Goal: Information Seeking & Learning: Learn about a topic

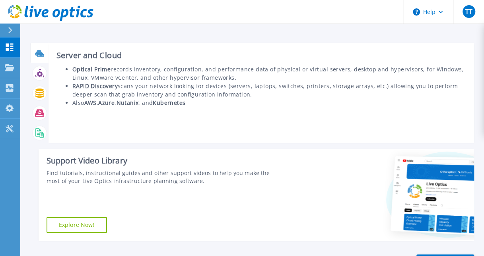
click at [33, 52] on div at bounding box center [40, 53] width 14 height 14
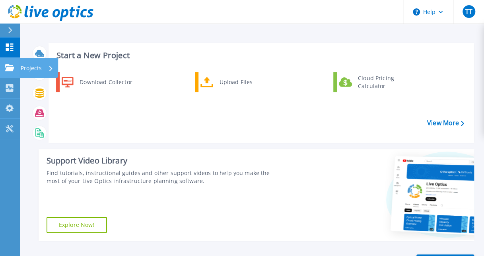
click at [13, 72] on link "Projects Projects" at bounding box center [10, 68] width 20 height 20
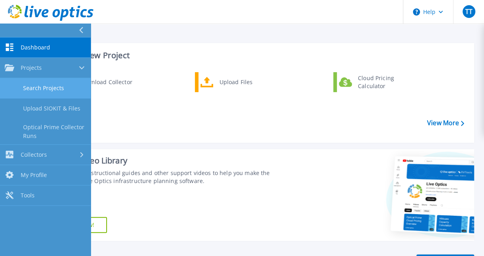
click at [21, 84] on link "Search Projects" at bounding box center [45, 88] width 91 height 20
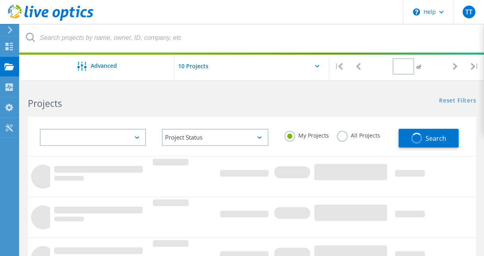
type input "1"
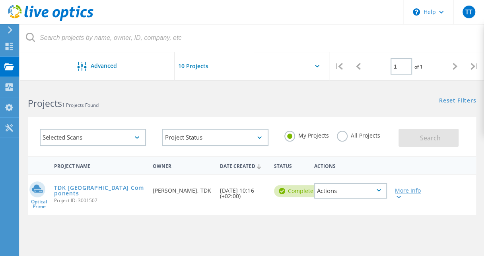
click at [398, 195] on div at bounding box center [398, 196] width 6 height 5
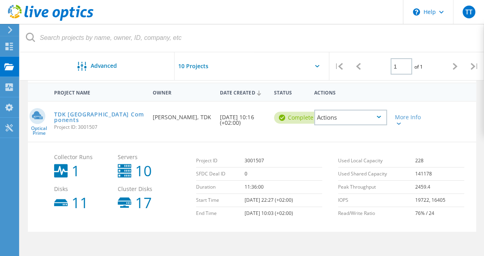
scroll to position [69, 0]
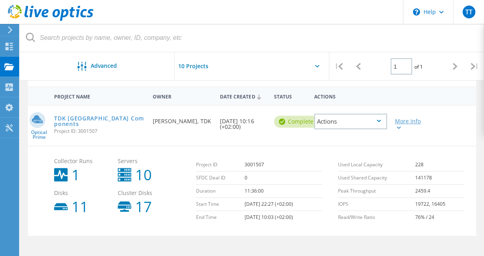
click at [399, 127] on icon at bounding box center [399, 127] width 4 height 2
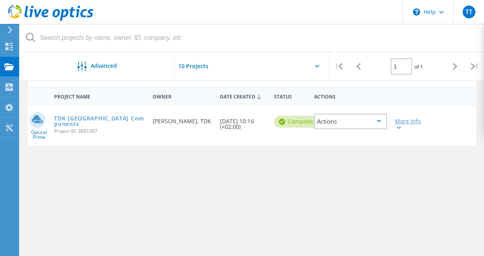
click at [399, 127] on icon at bounding box center [399, 127] width 4 height 2
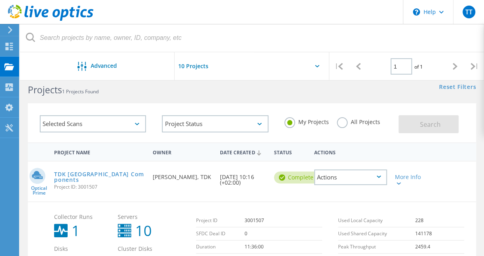
scroll to position [0, 0]
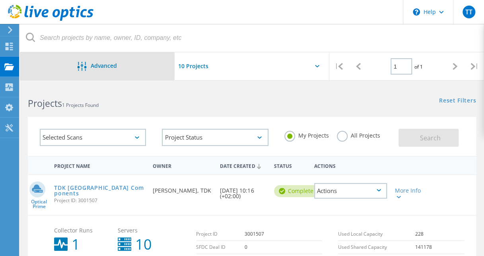
click at [107, 63] on span "Advanced" at bounding box center [104, 66] width 26 height 6
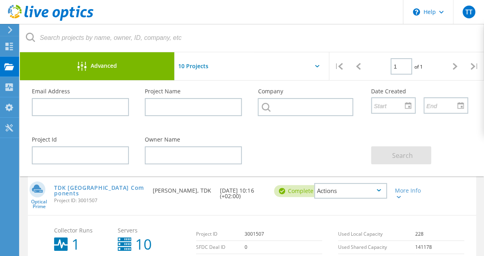
click at [107, 63] on span "Advanced" at bounding box center [104, 66] width 26 height 6
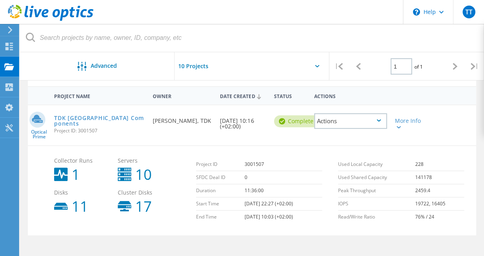
scroll to position [70, 0]
click at [378, 117] on div "Actions" at bounding box center [351, 121] width 73 height 16
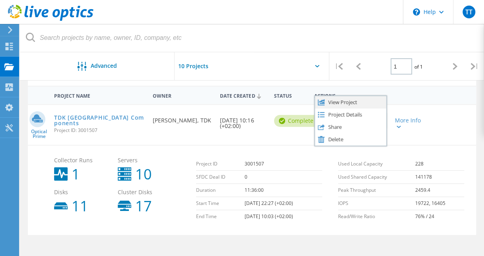
click at [355, 102] on div "View Project" at bounding box center [350, 102] width 71 height 12
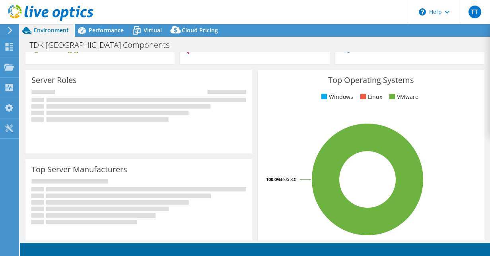
scroll to position [112, 0]
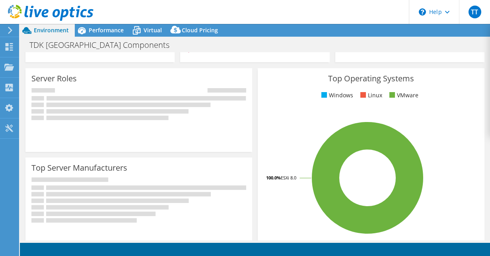
select select "USD"
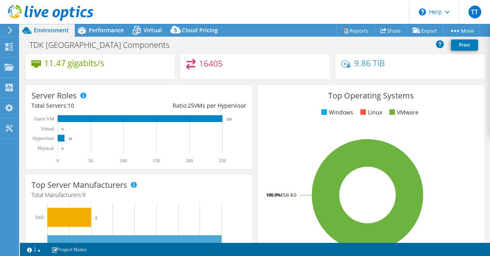
scroll to position [0, 0]
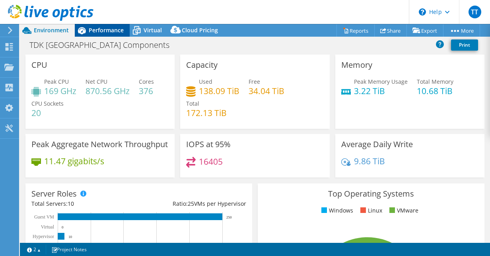
click at [103, 29] on span "Performance" at bounding box center [106, 30] width 35 height 8
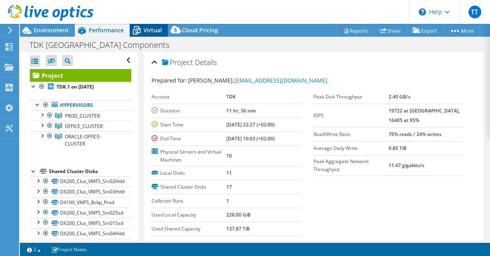
click at [151, 30] on span "Virtual" at bounding box center [153, 30] width 18 height 8
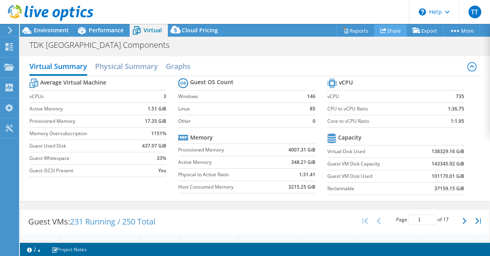
click at [388, 30] on link "Share" at bounding box center [391, 30] width 33 height 12
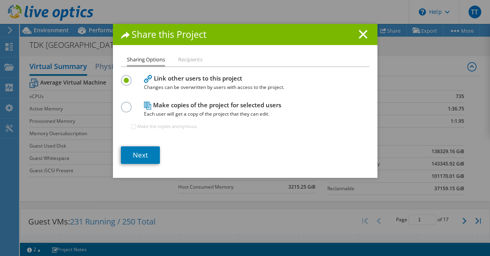
click at [191, 58] on li "Recipients" at bounding box center [190, 60] width 24 height 10
click at [140, 150] on link "Next" at bounding box center [140, 155] width 39 height 18
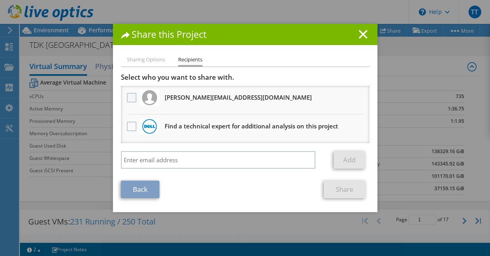
click at [129, 98] on label at bounding box center [133, 98] width 12 height 10
click at [0, 0] on input "checkbox" at bounding box center [0, 0] width 0 height 0
click at [342, 187] on link "Share" at bounding box center [345, 189] width 42 height 18
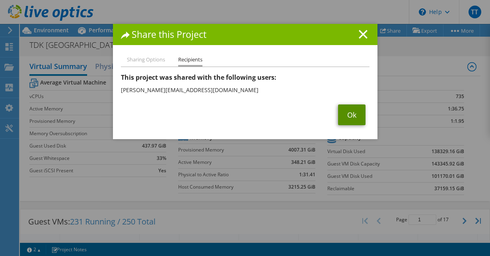
click at [350, 113] on link "Ok" at bounding box center [351, 114] width 27 height 21
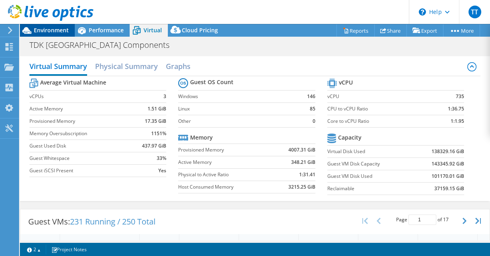
click at [41, 27] on span "Environment" at bounding box center [51, 30] width 35 height 8
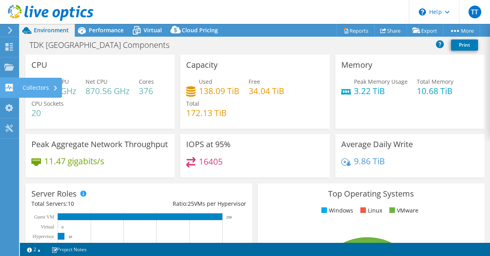
click at [6, 84] on use at bounding box center [10, 88] width 8 height 8
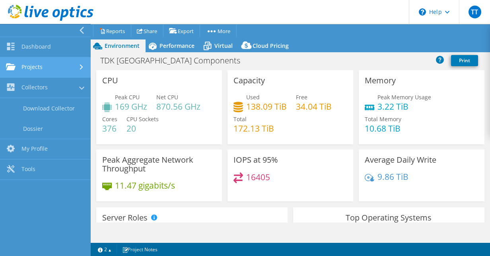
click at [43, 67] on link "Projects" at bounding box center [45, 67] width 91 height 20
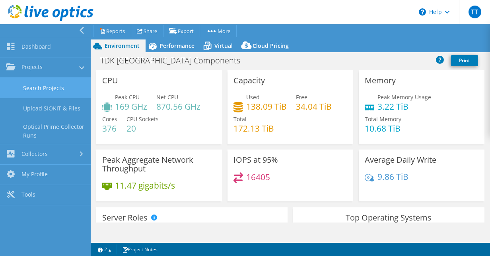
click at [53, 87] on link "Search Projects" at bounding box center [45, 88] width 91 height 20
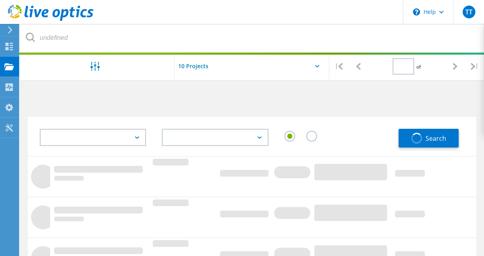
type input "1"
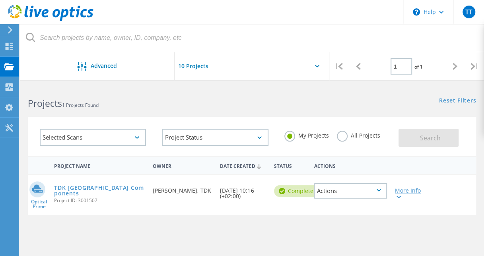
click at [399, 194] on div at bounding box center [398, 196] width 6 height 5
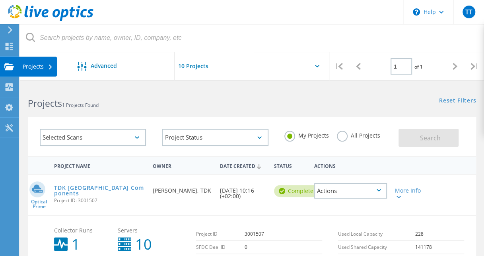
click at [6, 67] on use at bounding box center [9, 66] width 10 height 7
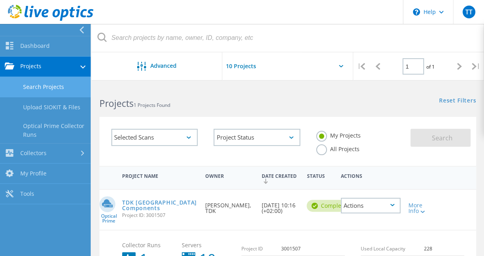
click at [35, 88] on link "Search Projects" at bounding box center [45, 87] width 91 height 20
click at [69, 84] on link "Search Projects" at bounding box center [45, 87] width 91 height 20
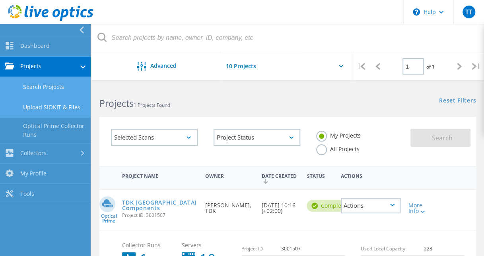
click at [68, 103] on link "Upload SIOKIT & Files" at bounding box center [45, 107] width 91 height 20
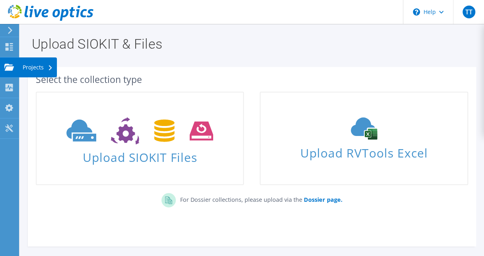
click at [11, 69] on use at bounding box center [9, 66] width 10 height 7
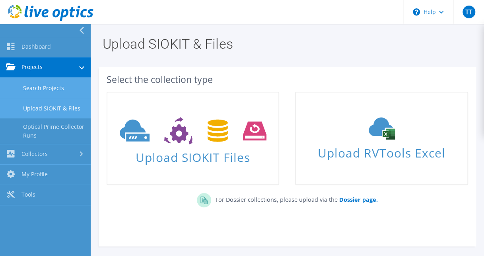
click at [38, 86] on link "Search Projects" at bounding box center [45, 88] width 91 height 20
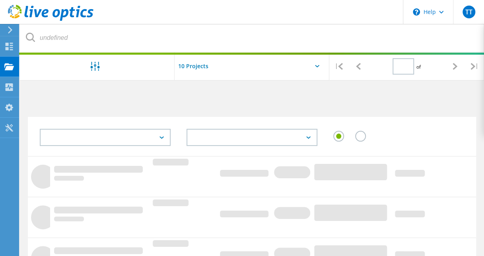
type input "1"
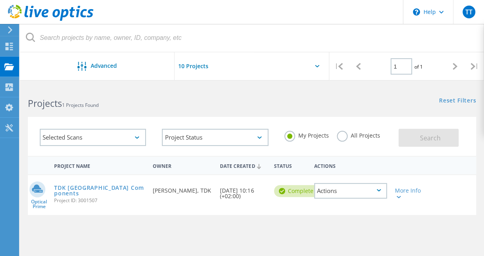
click at [342, 135] on label "All Projects" at bounding box center [358, 135] width 43 height 8
click at [0, 0] on input "All Projects" at bounding box center [0, 0] width 0 height 0
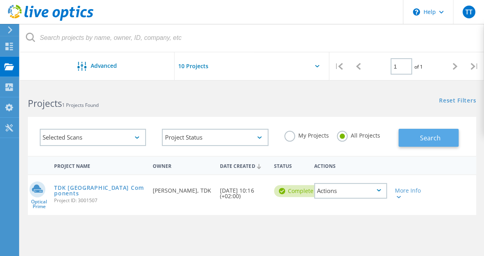
click at [413, 137] on button "Search" at bounding box center [429, 138] width 60 height 18
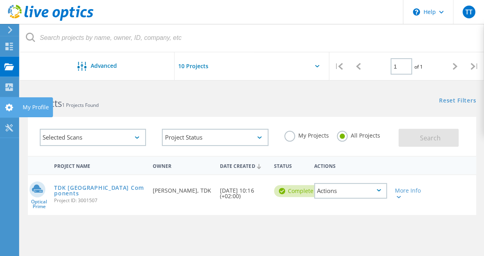
click at [10, 107] on icon at bounding box center [9, 108] width 10 height 8
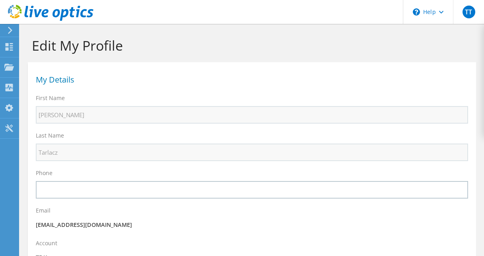
select select "96"
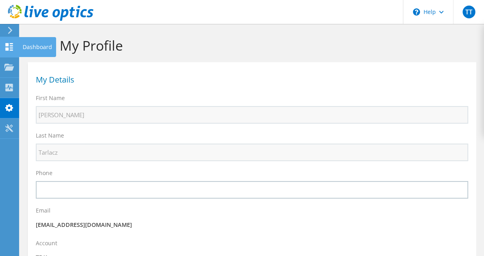
click at [12, 47] on icon at bounding box center [9, 47] width 10 height 8
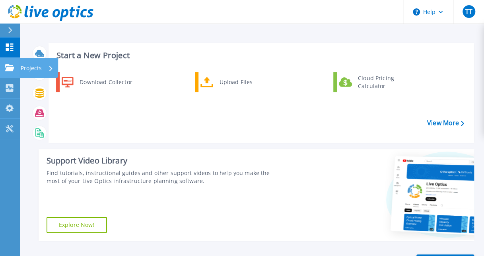
click at [6, 68] on icon at bounding box center [10, 67] width 10 height 7
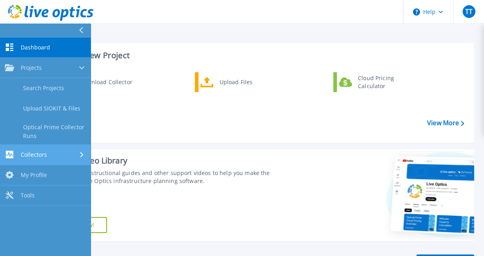
click at [45, 152] on span "Collectors" at bounding box center [34, 154] width 26 height 7
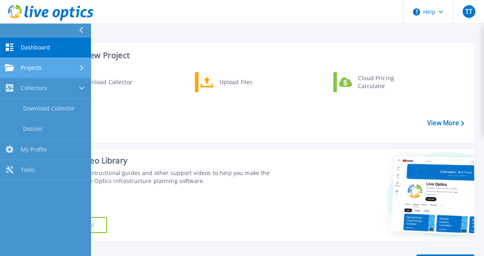
click at [54, 68] on div "Projects" at bounding box center [45, 67] width 81 height 7
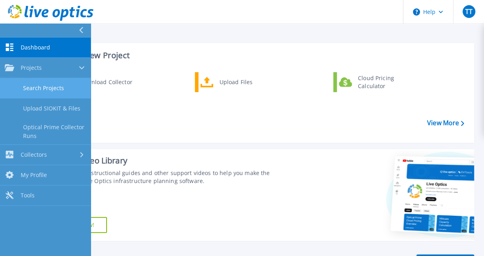
click at [54, 85] on link "Search Projects" at bounding box center [45, 88] width 91 height 20
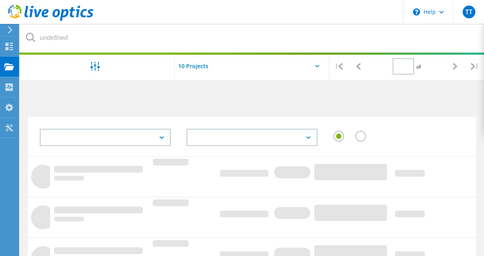
type input "1"
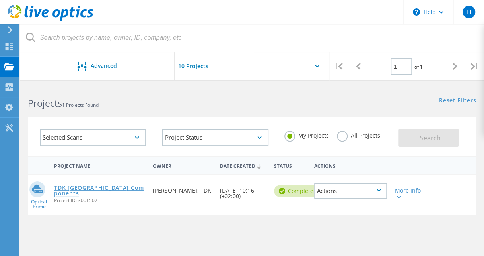
click at [83, 188] on link "TDK [GEOGRAPHIC_DATA] Components" at bounding box center [99, 190] width 91 height 11
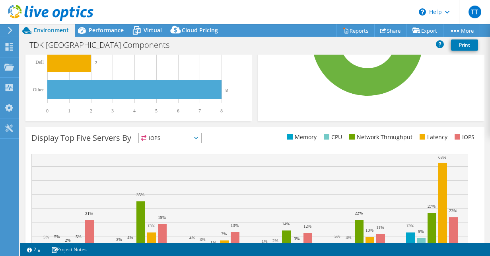
scroll to position [306, 0]
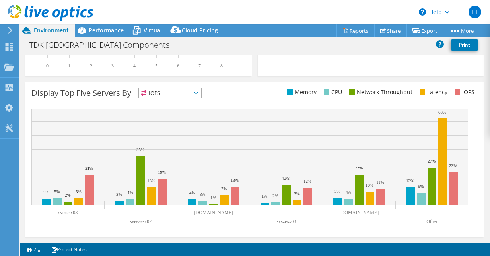
click at [197, 92] on icon at bounding box center [196, 93] width 4 height 2
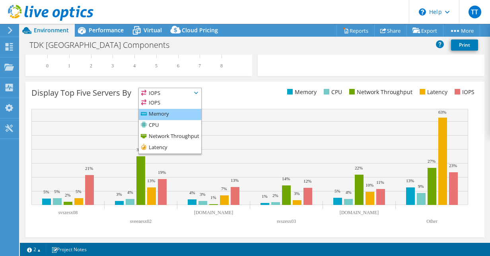
click at [165, 115] on li "Memory" at bounding box center [170, 114] width 63 height 11
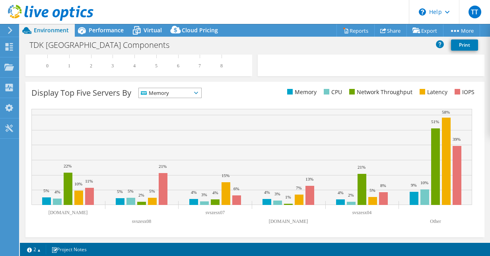
click at [172, 86] on div "Display Top Five Servers By Memory IOPS" at bounding box center [254, 159] width 459 height 155
click at [172, 92] on span "Memory" at bounding box center [165, 93] width 53 height 10
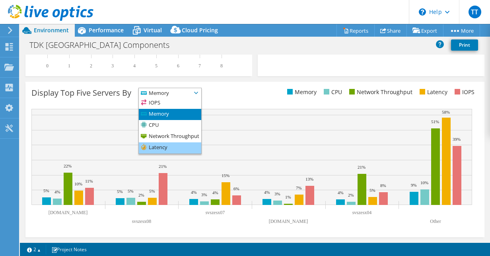
click at [164, 147] on li "Latency" at bounding box center [170, 147] width 63 height 11
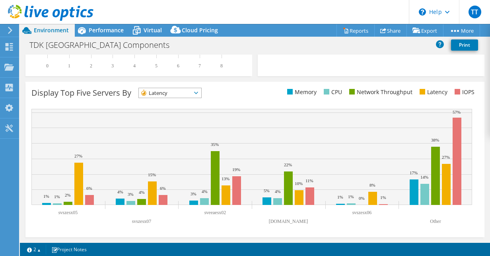
click at [198, 92] on icon at bounding box center [196, 93] width 4 height 2
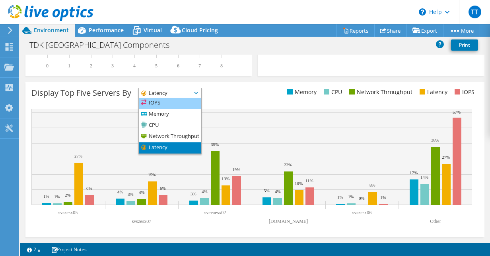
click at [172, 100] on li "IOPS" at bounding box center [170, 103] width 63 height 11
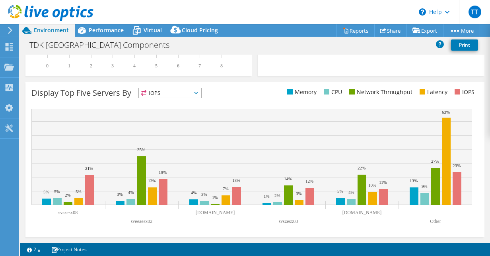
click at [184, 92] on span "IOPS" at bounding box center [165, 93] width 53 height 10
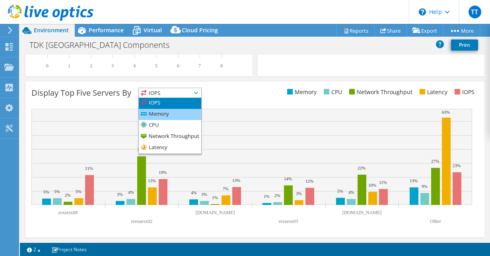
click at [172, 113] on li "Memory" at bounding box center [170, 114] width 63 height 11
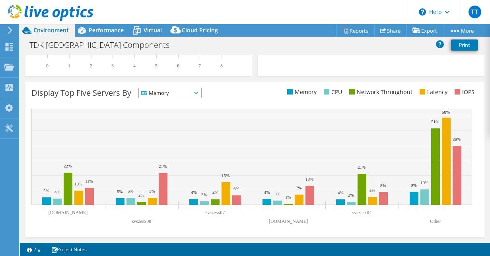
click at [186, 92] on span "Memory" at bounding box center [165, 93] width 53 height 10
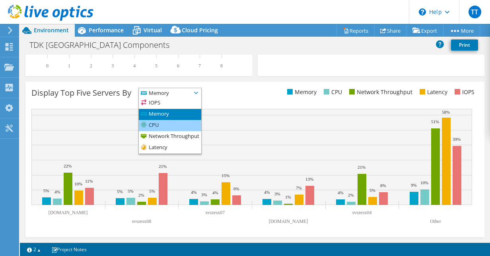
click at [167, 123] on li "CPU" at bounding box center [170, 125] width 63 height 11
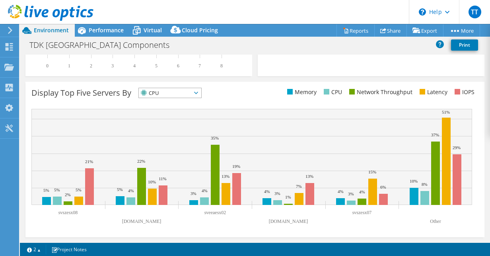
click at [172, 90] on span "CPU" at bounding box center [165, 93] width 53 height 10
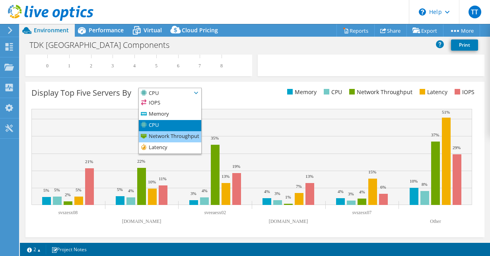
click at [162, 133] on li "Network Throughput" at bounding box center [170, 136] width 63 height 11
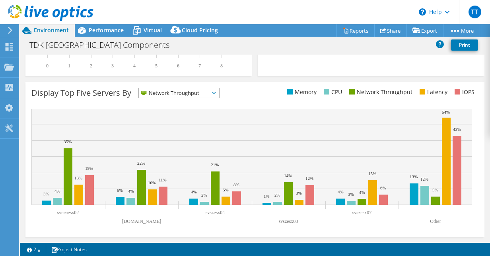
click at [187, 92] on span "Network Throughput" at bounding box center [174, 93] width 70 height 10
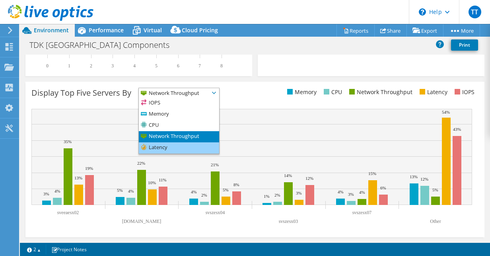
click at [165, 145] on li "Latency" at bounding box center [179, 147] width 80 height 11
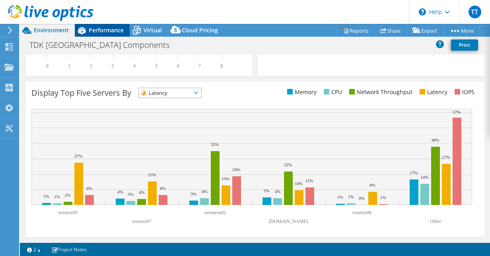
click at [115, 32] on span "Performance" at bounding box center [106, 30] width 35 height 8
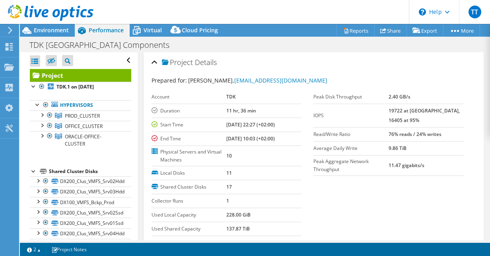
scroll to position [0, 0]
click at [34, 85] on div at bounding box center [34, 86] width 8 height 8
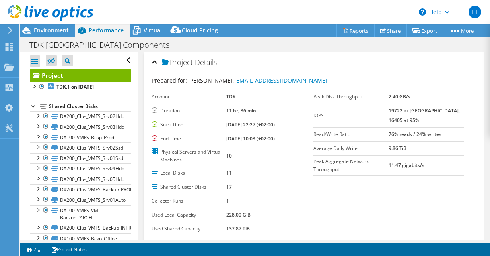
click at [33, 107] on div at bounding box center [34, 106] width 8 height 8
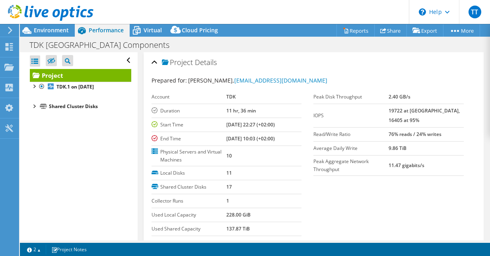
click at [33, 107] on div at bounding box center [34, 106] width 8 height 8
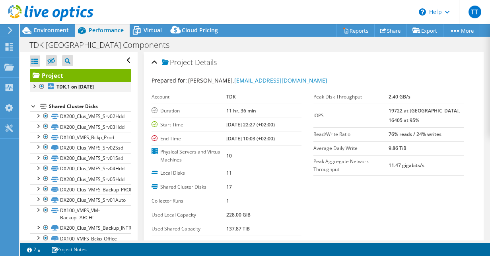
click at [37, 88] on div at bounding box center [34, 86] width 8 height 8
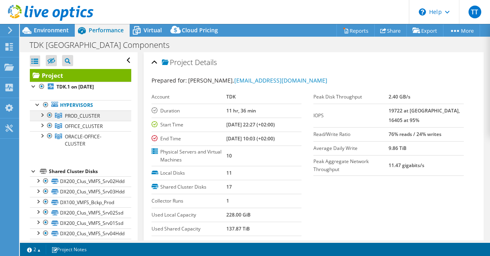
click at [42, 114] on div at bounding box center [42, 114] width 8 height 8
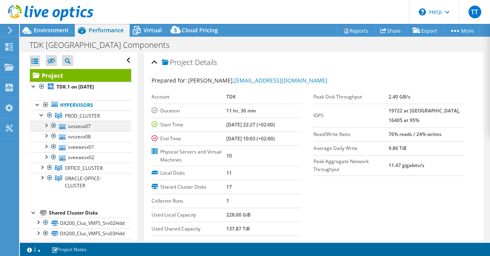
click at [47, 123] on div at bounding box center [46, 125] width 8 height 8
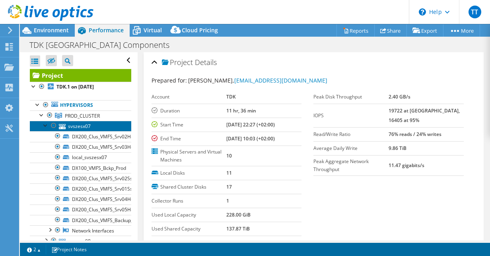
click at [83, 125] on link "svszesx07" at bounding box center [81, 126] width 102 height 10
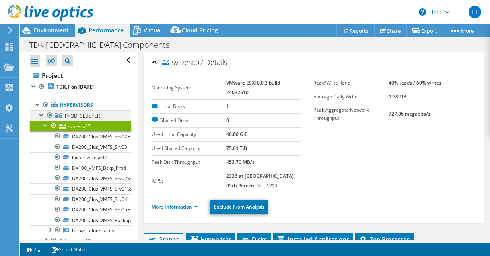
click at [42, 113] on div at bounding box center [42, 114] width 8 height 8
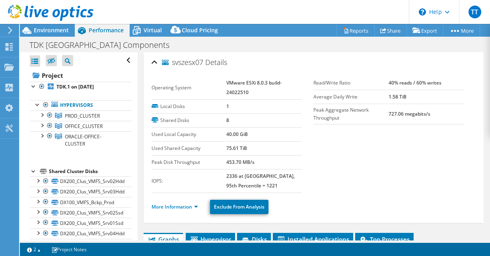
scroll to position [52, 0]
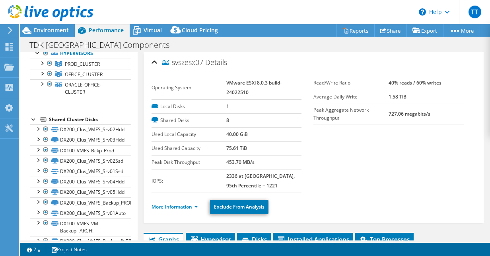
click at [79, 119] on div "Shared Cluster Disks" at bounding box center [90, 120] width 82 height 10
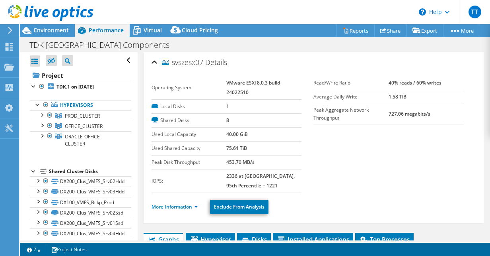
scroll to position [0, 0]
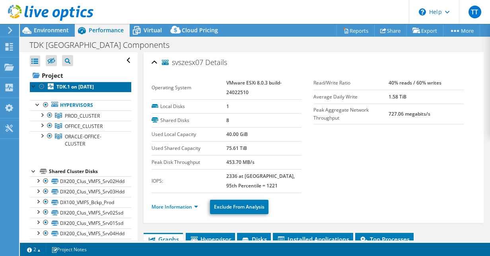
click at [74, 87] on b "TDK.1 on [DATE]" at bounding box center [75, 86] width 37 height 7
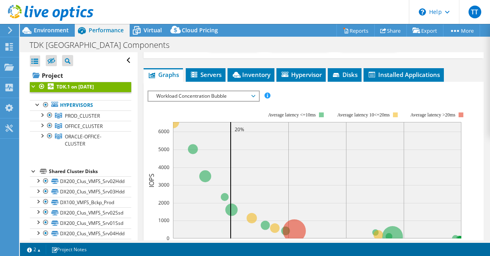
scroll to position [154, 0]
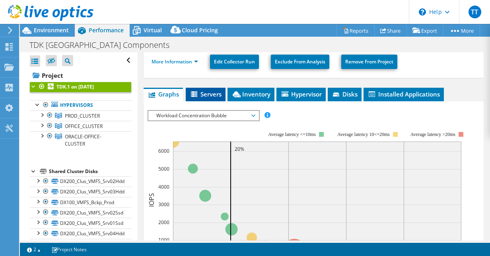
click at [213, 90] on span "Servers" at bounding box center [206, 94] width 32 height 8
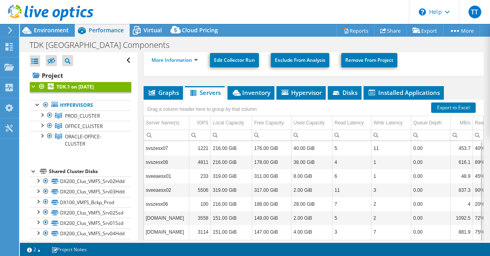
scroll to position [155, 0]
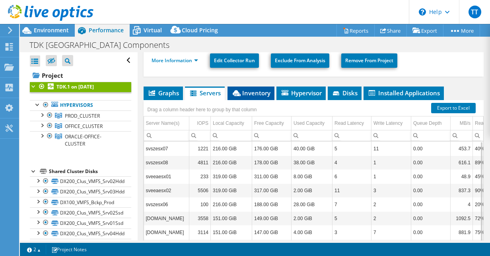
click at [260, 89] on span "Inventory" at bounding box center [251, 93] width 39 height 8
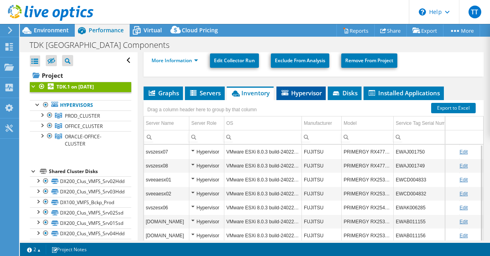
click at [291, 92] on span "Hypervisor" at bounding box center [301, 93] width 41 height 8
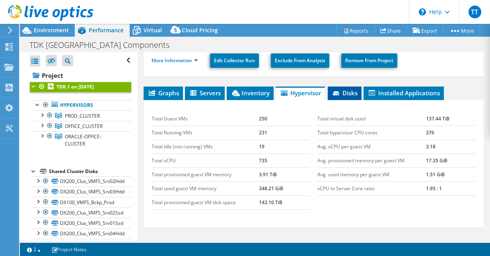
click at [341, 93] on icon at bounding box center [337, 93] width 8 height 5
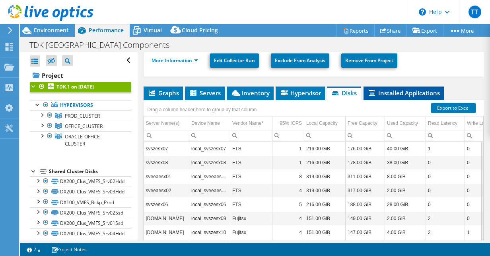
click at [375, 96] on li "Installed Applications" at bounding box center [404, 93] width 80 height 14
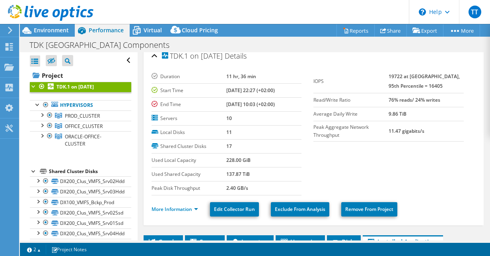
scroll to position [0, 0]
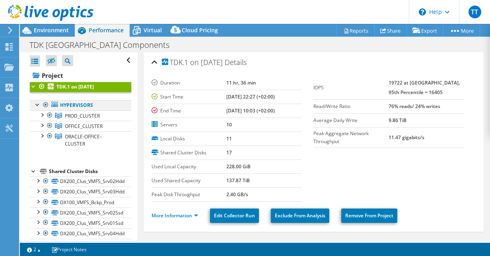
click at [39, 106] on div at bounding box center [38, 104] width 8 height 8
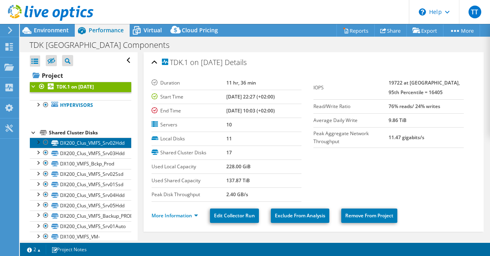
click at [90, 141] on link "DX200_Clus_VMFS_Srv02Hdd" at bounding box center [81, 142] width 102 height 10
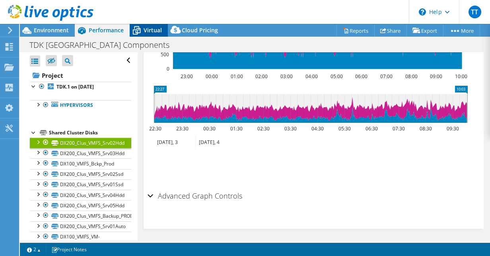
click at [146, 27] on span "Virtual" at bounding box center [153, 30] width 18 height 8
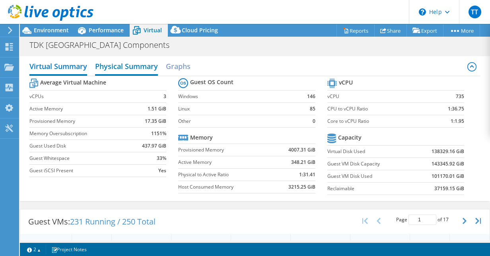
click at [143, 67] on h2 "Physical Summary" at bounding box center [126, 67] width 63 height 18
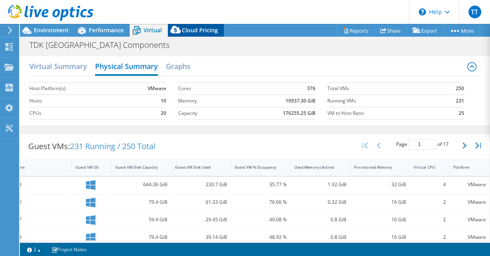
click at [202, 31] on span "Cloud Pricing" at bounding box center [200, 30] width 36 height 8
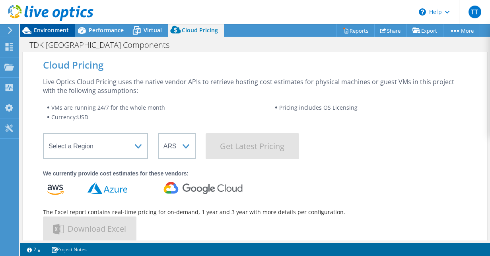
click at [55, 32] on span "Environment" at bounding box center [51, 30] width 35 height 8
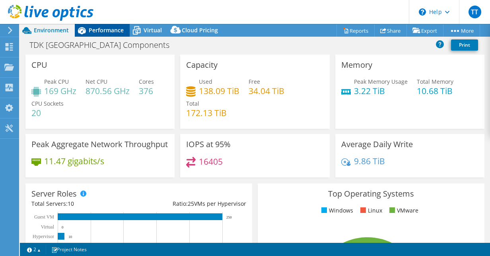
click at [89, 26] on span "Performance" at bounding box center [106, 30] width 35 height 8
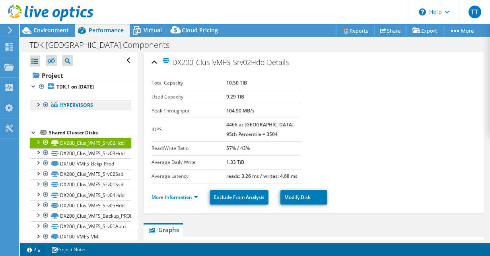
click at [63, 105] on link "Hypervisors" at bounding box center [81, 105] width 102 height 10
click at [40, 102] on div at bounding box center [38, 104] width 8 height 8
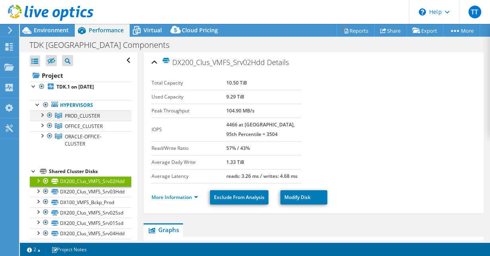
click at [43, 111] on div at bounding box center [42, 114] width 8 height 8
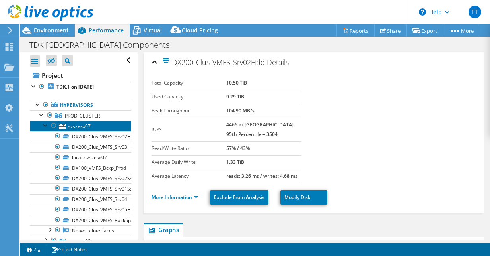
click at [74, 123] on link "svszesx07" at bounding box center [81, 126] width 102 height 10
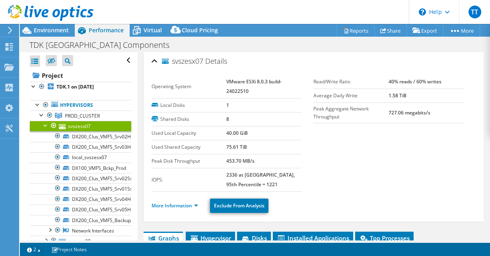
scroll to position [2, 0]
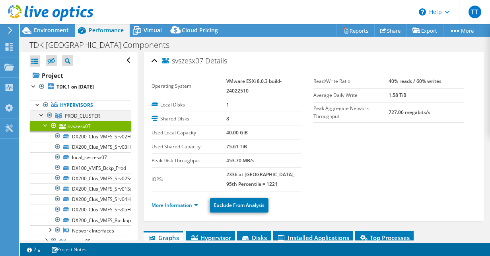
click at [41, 112] on div at bounding box center [42, 114] width 8 height 8
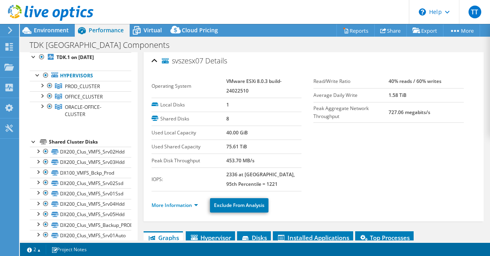
scroll to position [31, 0]
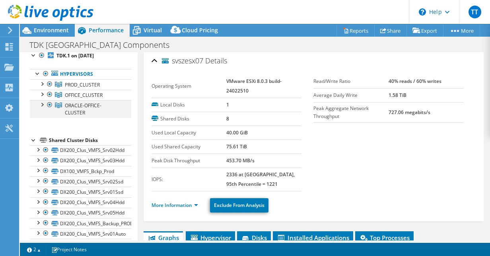
click at [44, 104] on div at bounding box center [42, 104] width 8 height 8
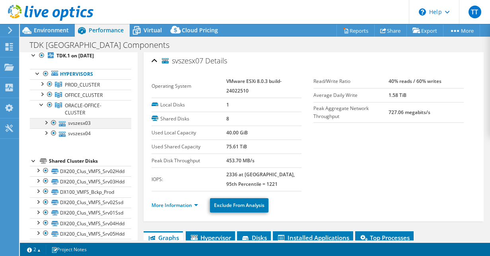
click at [46, 120] on div at bounding box center [46, 122] width 8 height 8
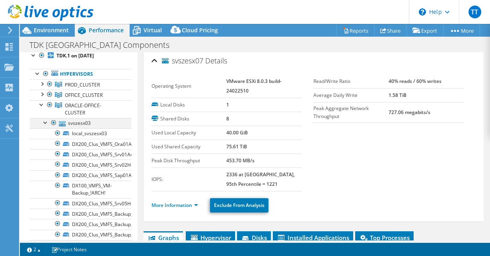
click at [46, 120] on div at bounding box center [46, 122] width 8 height 8
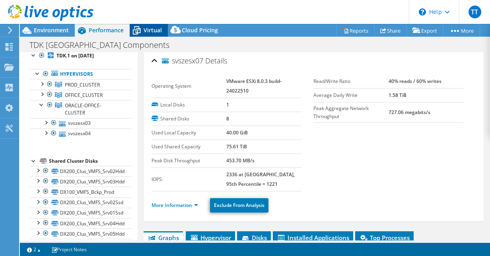
click at [147, 32] on span "Virtual" at bounding box center [153, 30] width 18 height 8
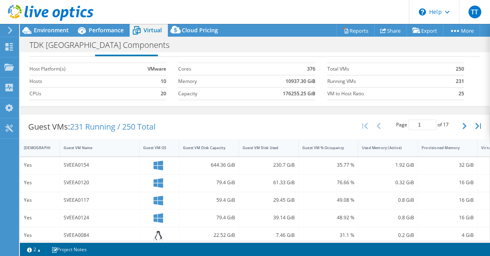
scroll to position [0, 0]
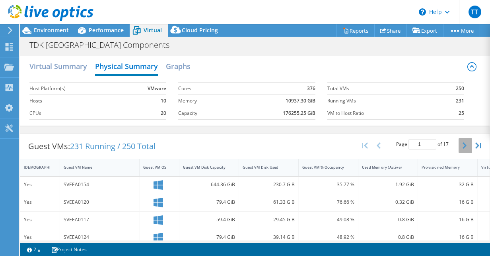
click at [459, 145] on button "button" at bounding box center [466, 145] width 14 height 15
type input "4"
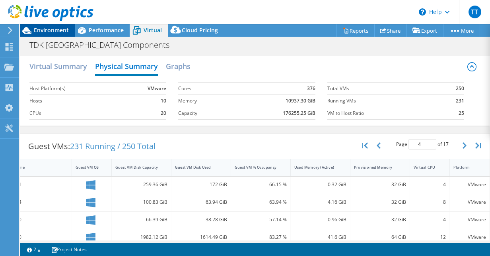
click at [41, 30] on span "Environment" at bounding box center [51, 30] width 35 height 8
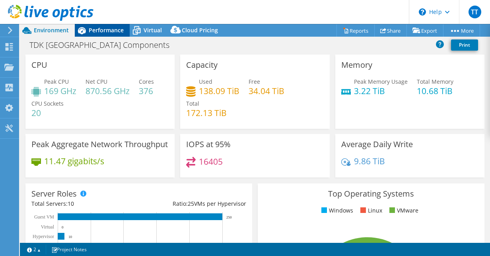
click at [115, 33] on span "Performance" at bounding box center [106, 30] width 35 height 8
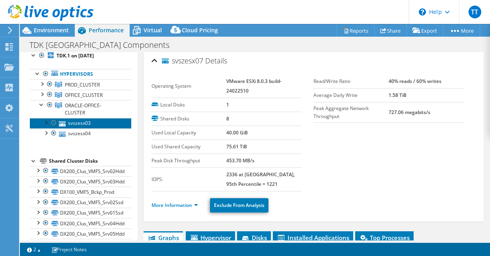
click at [88, 119] on link "svszesx03" at bounding box center [81, 123] width 102 height 10
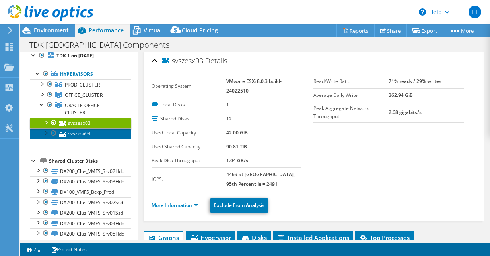
click at [76, 134] on link "svszesx04" at bounding box center [81, 133] width 102 height 10
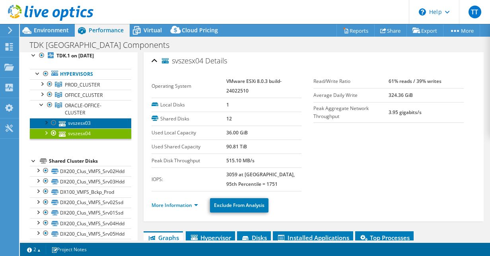
click at [82, 123] on link "svszesx03" at bounding box center [81, 123] width 102 height 10
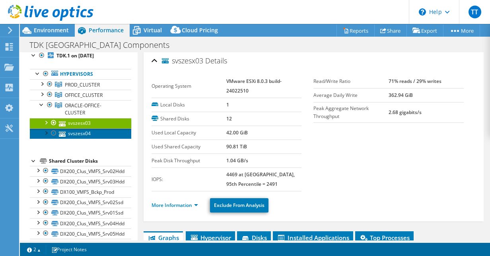
click at [81, 131] on link "svszesx04" at bounding box center [81, 133] width 102 height 10
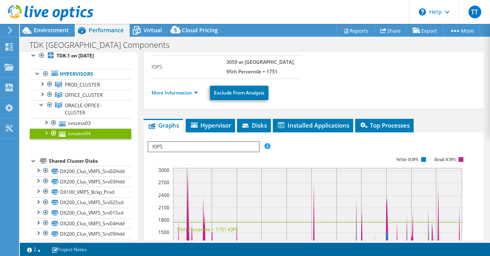
scroll to position [117, 0]
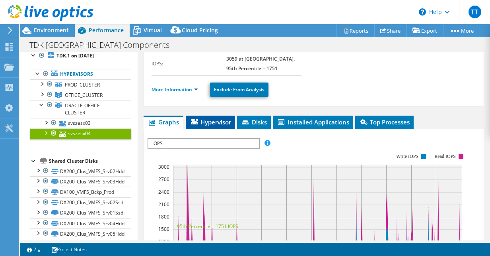
click at [216, 118] on span "Hypervisor" at bounding box center [210, 122] width 41 height 8
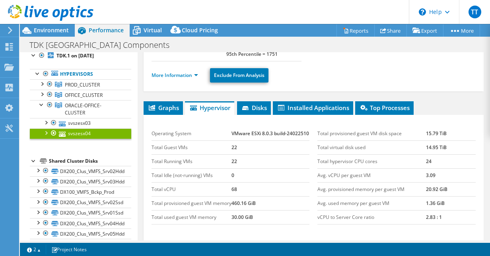
scroll to position [129, 0]
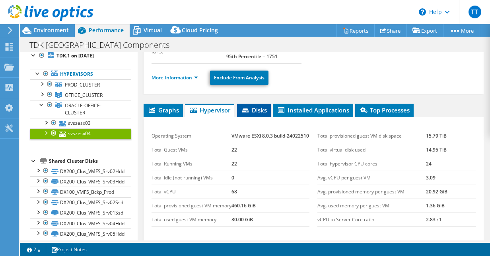
click at [260, 106] on span "Disks" at bounding box center [254, 110] width 26 height 8
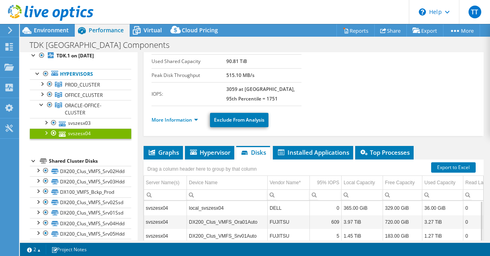
scroll to position [86, 0]
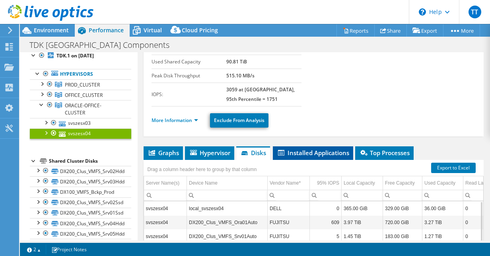
click at [301, 150] on span "Installed Applications" at bounding box center [313, 152] width 72 height 8
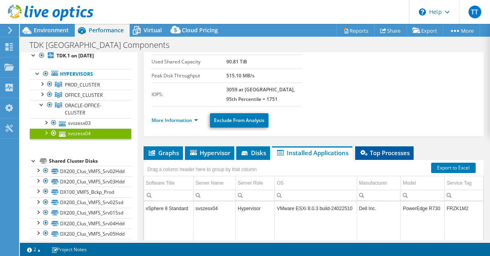
click at [392, 148] on span "Top Processes" at bounding box center [384, 152] width 51 height 8
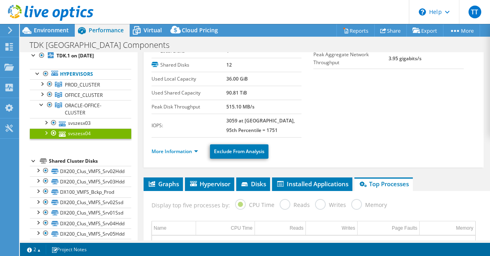
scroll to position [34, 0]
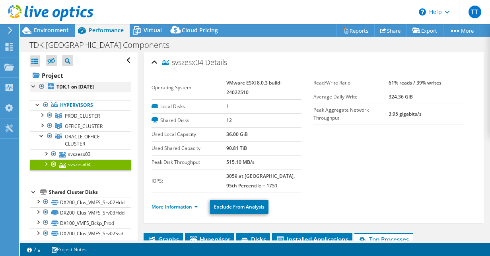
click at [34, 84] on div at bounding box center [34, 86] width 8 height 8
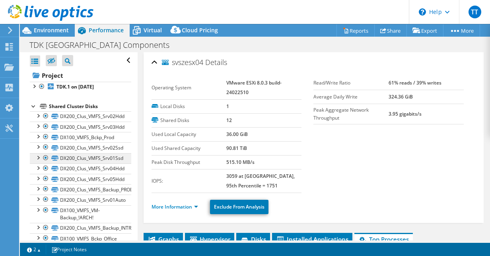
scroll to position [63, 0]
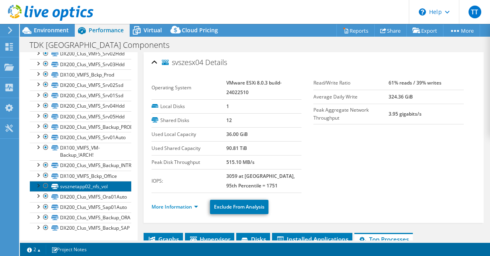
click at [74, 184] on link "svsznetapp02_nfs_vol" at bounding box center [81, 186] width 102 height 10
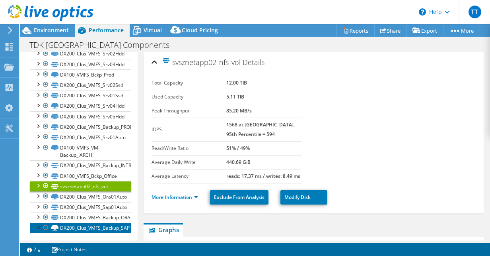
click at [83, 225] on link "DX200_Clus_VMFS_Backup_SAP" at bounding box center [81, 228] width 102 height 10
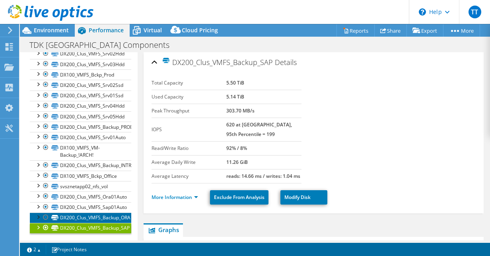
click at [86, 215] on link "DX200_Clus_VMFS_Backup_ORA" at bounding box center [81, 217] width 102 height 10
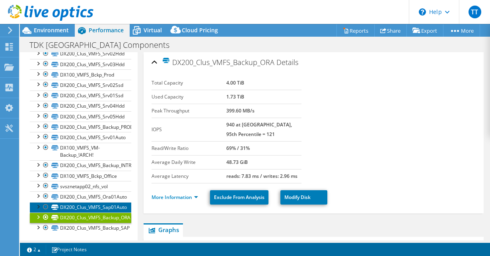
click at [92, 205] on link "DX200_Clus_VMFS_Sap01Auto" at bounding box center [81, 207] width 102 height 10
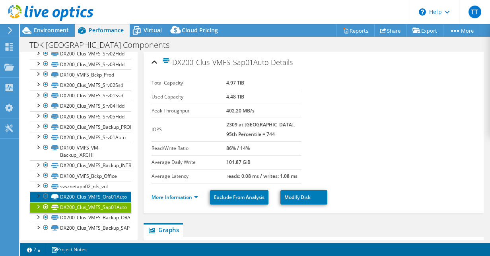
click at [93, 194] on link "DX200_Clus_VMFS_Ora01Auto" at bounding box center [81, 196] width 102 height 10
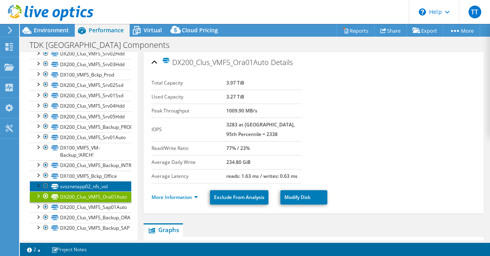
click at [94, 186] on link "svsznetapp02_nfs_vol" at bounding box center [81, 186] width 102 height 10
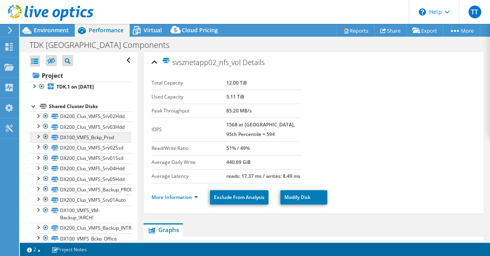
scroll to position [0, 0]
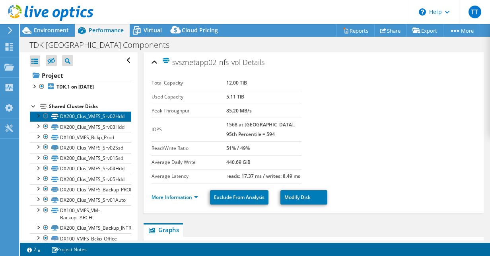
click at [98, 114] on link "DX200_Clus_VMFS_Srv02Hdd" at bounding box center [81, 116] width 102 height 10
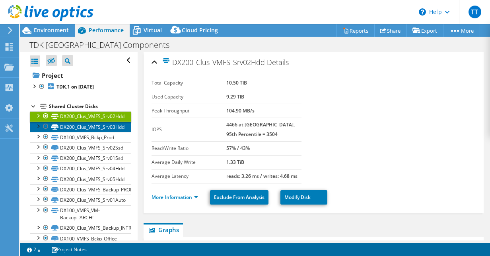
click at [95, 123] on link "DX200_Clus_VMFS_Srv03Hdd" at bounding box center [81, 126] width 102 height 10
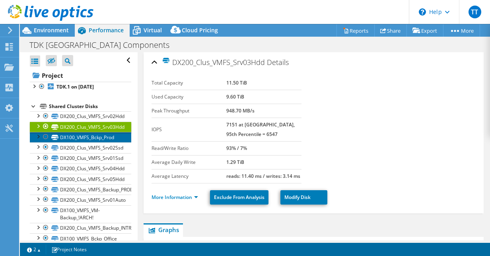
click at [92, 135] on link "DX100_VMFS_Bckp_Prod" at bounding box center [81, 137] width 102 height 10
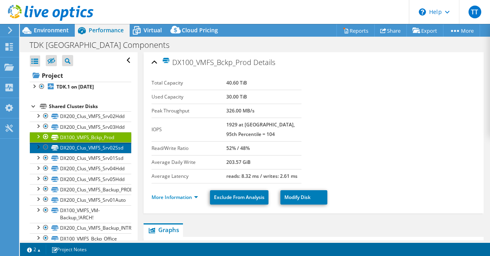
click at [98, 145] on link "DX200_Clus_VMFS_Srv02Ssd" at bounding box center [81, 147] width 102 height 10
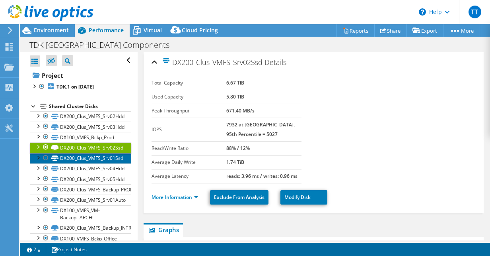
click at [96, 156] on link "DX200_Clus_VMFS_Srv01Ssd" at bounding box center [81, 158] width 102 height 10
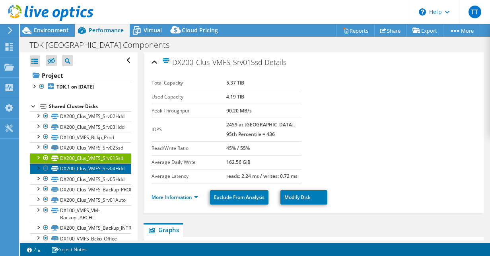
click at [96, 166] on link "DX200_Clus_VMFS_Srv04Hdd" at bounding box center [81, 168] width 102 height 10
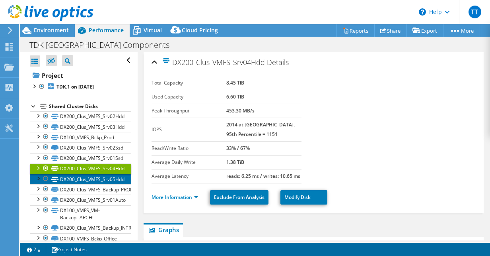
click at [96, 174] on link "DX200_Clus_VMFS_Srv05Hdd" at bounding box center [81, 179] width 102 height 10
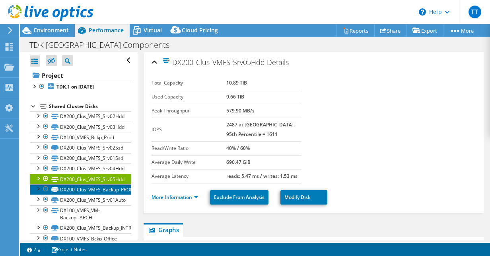
click at [94, 187] on link "DX200_Clus_VMFS_Backup_PROD" at bounding box center [81, 189] width 102 height 10
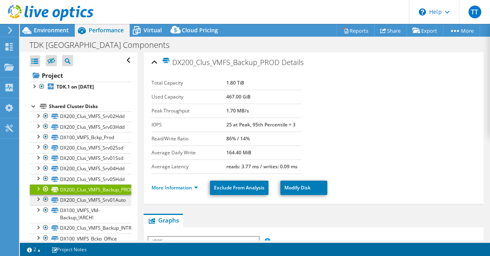
scroll to position [63, 0]
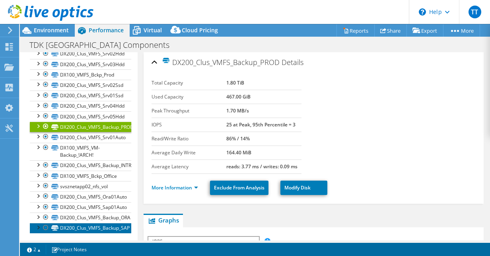
click at [94, 225] on link "DX200_Clus_VMFS_Backup_SAP" at bounding box center [81, 228] width 102 height 10
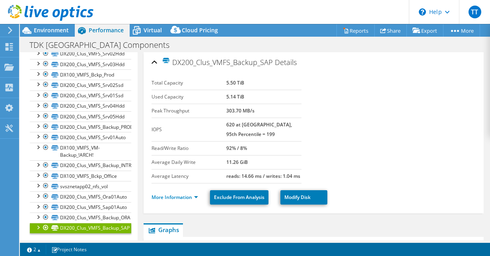
click at [38, 224] on div at bounding box center [38, 227] width 8 height 8
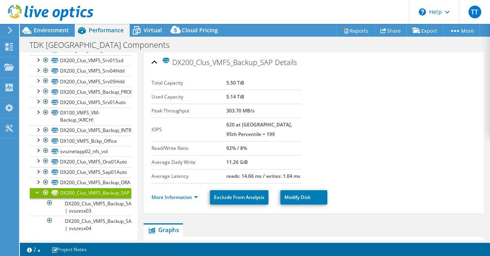
click at [36, 188] on div at bounding box center [38, 192] width 8 height 8
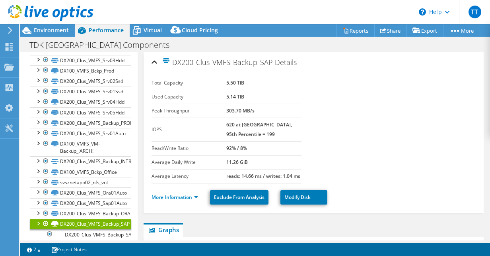
scroll to position [63, 0]
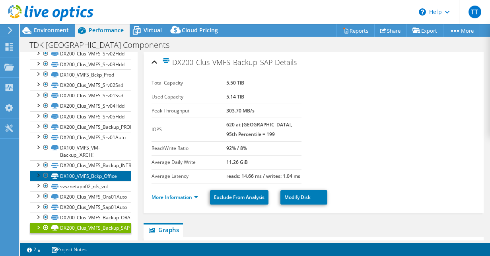
click at [75, 172] on link "DX100_VMFS_Bckp_Office" at bounding box center [81, 175] width 102 height 10
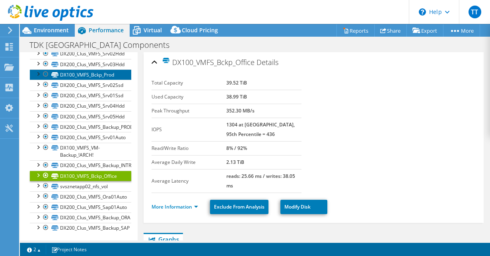
click at [96, 75] on link "DX100_VMFS_Bckp_Prod" at bounding box center [81, 74] width 102 height 10
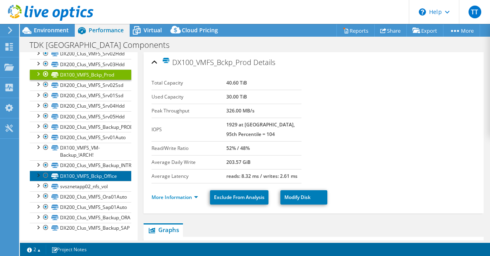
click at [110, 174] on link "DX100_VMFS_Bckp_Office" at bounding box center [81, 175] width 102 height 10
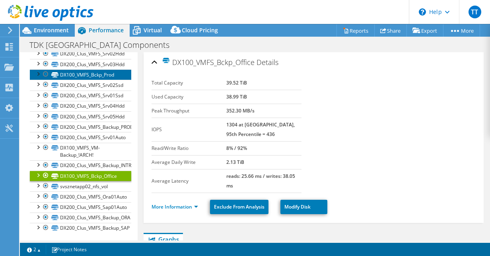
click at [109, 74] on link "DX100_VMFS_Bckp_Prod" at bounding box center [81, 74] width 102 height 10
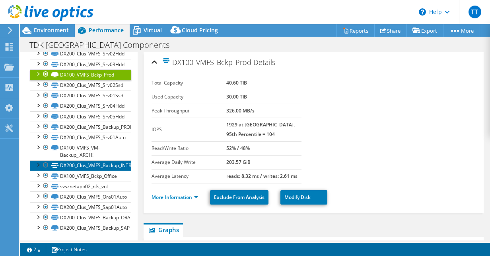
click at [99, 164] on link "DX200_Clus_VMFS_Backup_INTREXX" at bounding box center [81, 165] width 102 height 10
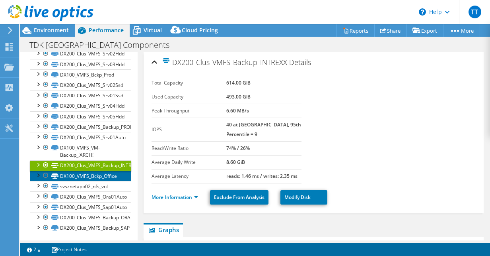
click at [96, 170] on link "DX100_VMFS_Bckp_Office" at bounding box center [81, 175] width 102 height 10
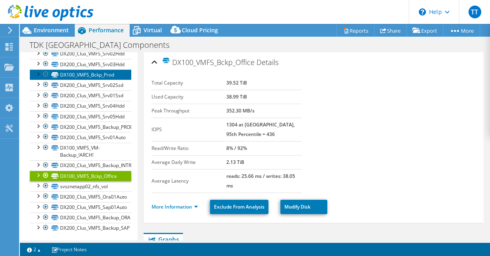
click at [104, 74] on link "DX100_VMFS_Bckp_Prod" at bounding box center [81, 74] width 102 height 10
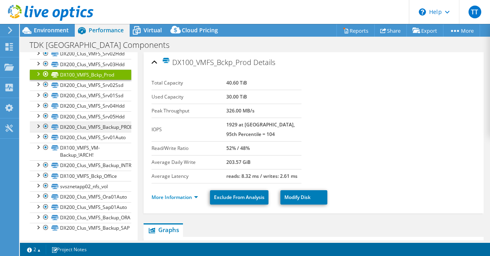
scroll to position [0, 0]
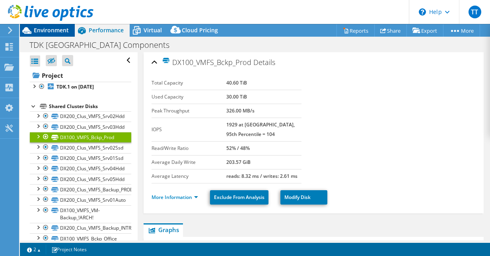
click at [59, 28] on span "Environment" at bounding box center [51, 30] width 35 height 8
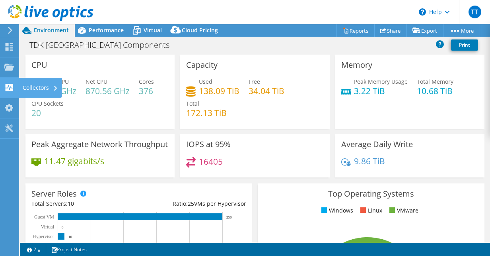
click at [11, 88] on icon at bounding box center [9, 88] width 10 height 8
